Goal: Transaction & Acquisition: Book appointment/travel/reservation

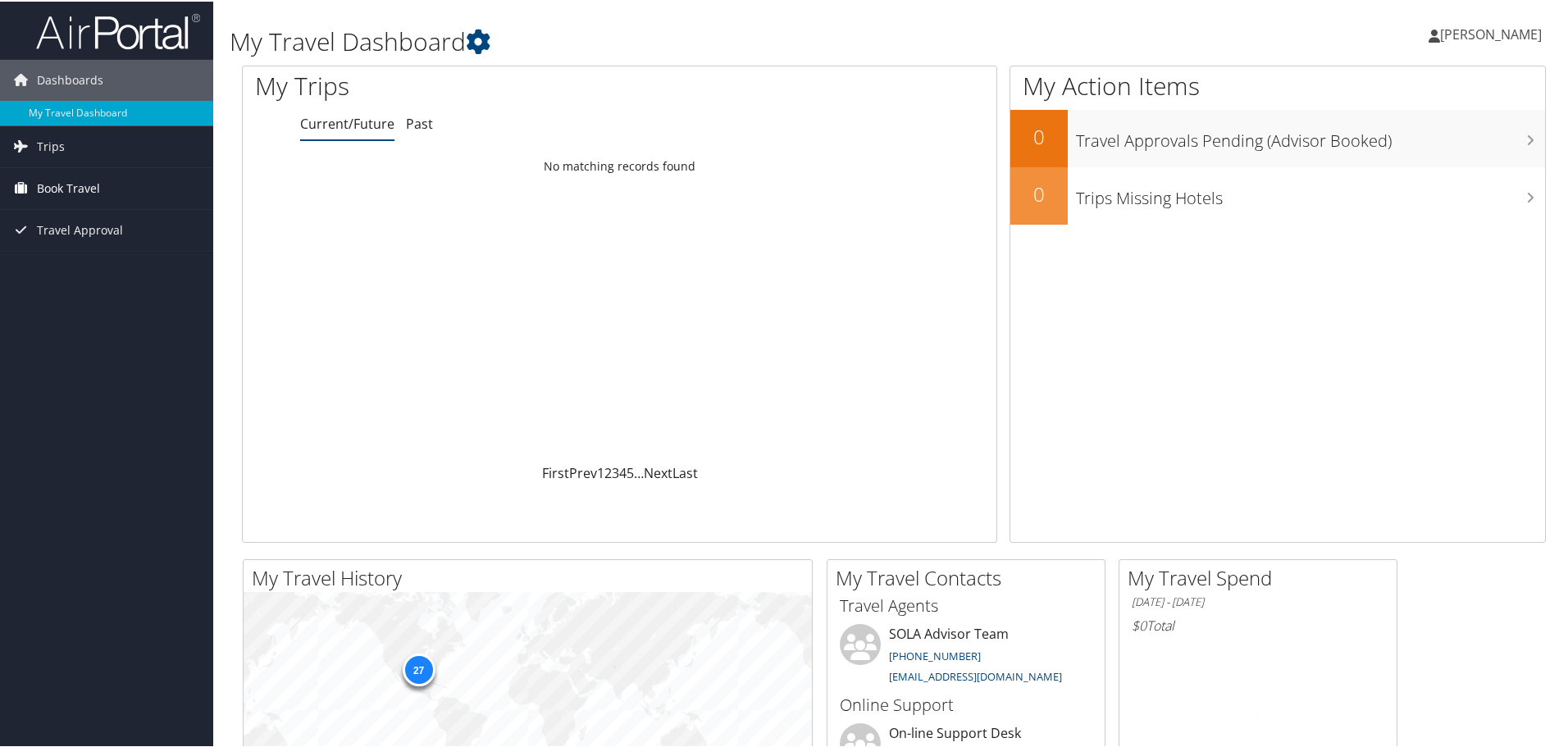
click at [66, 182] on span "Book Travel" at bounding box center [68, 187] width 63 height 41
click at [89, 250] on link "Book/Manage Online Trips" at bounding box center [106, 244] width 213 height 25
